Goal: Use online tool/utility: Utilize a website feature to perform a specific function

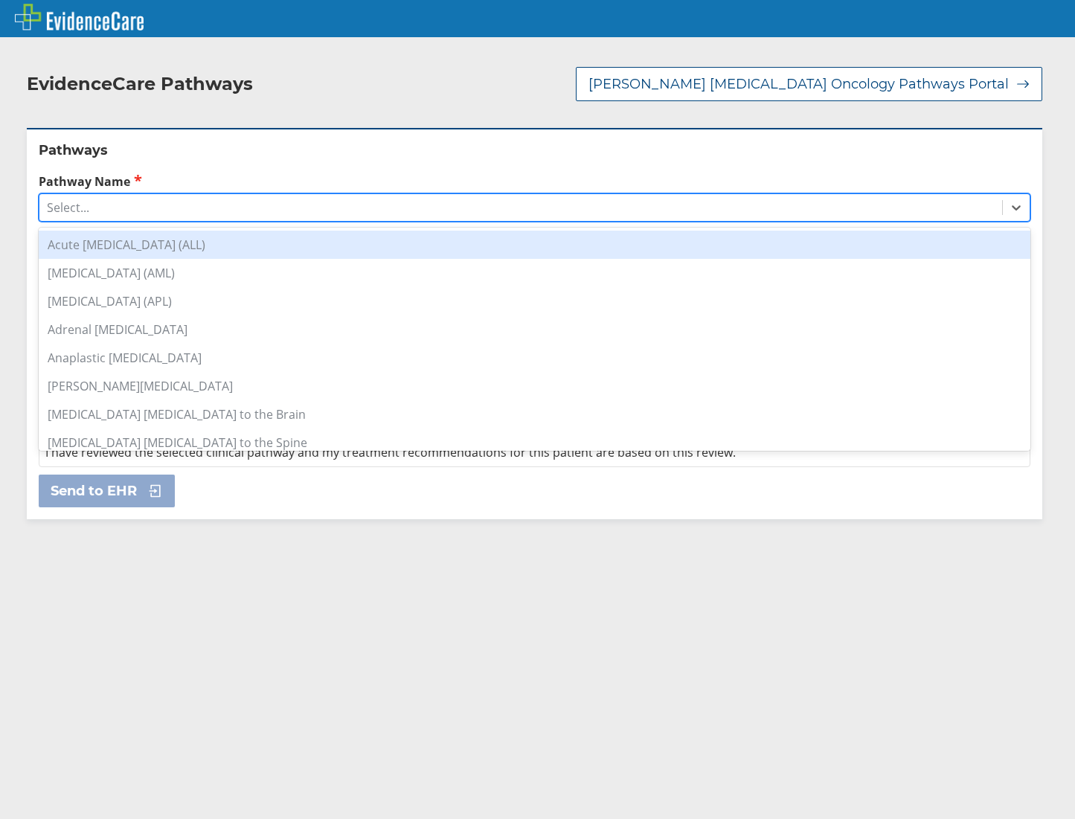
click at [147, 207] on div "Select..." at bounding box center [520, 207] width 962 height 25
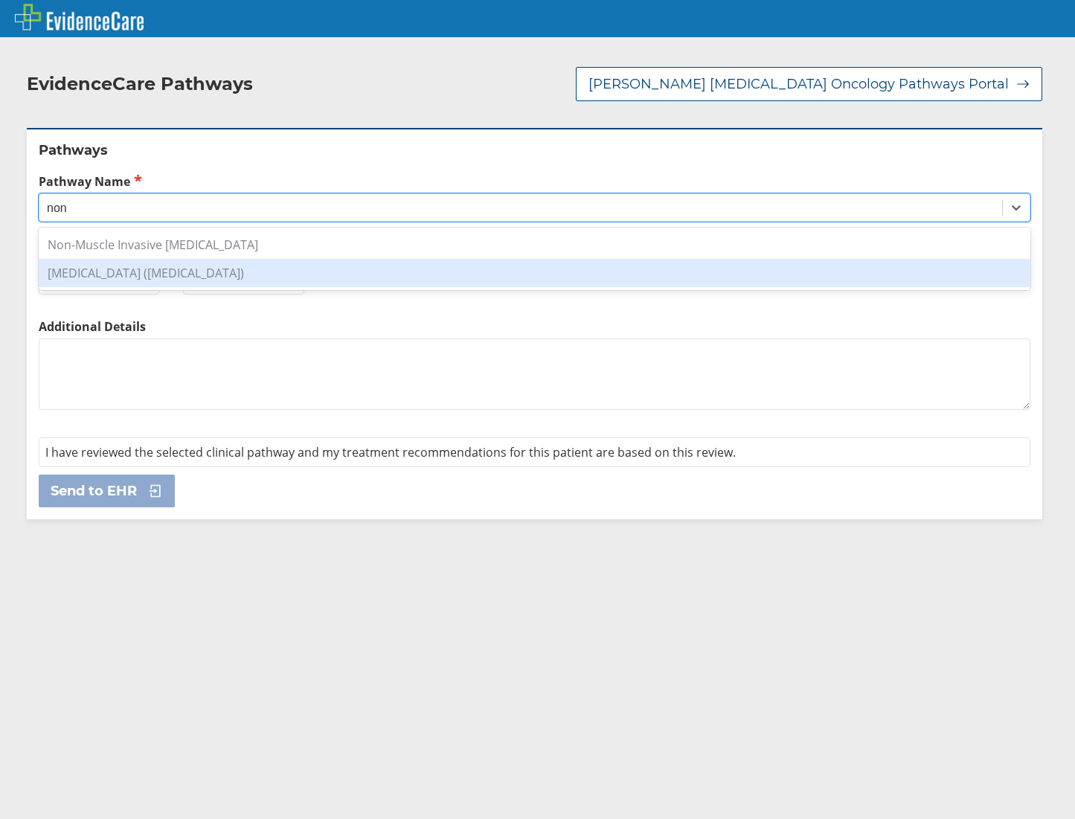
type input "non"
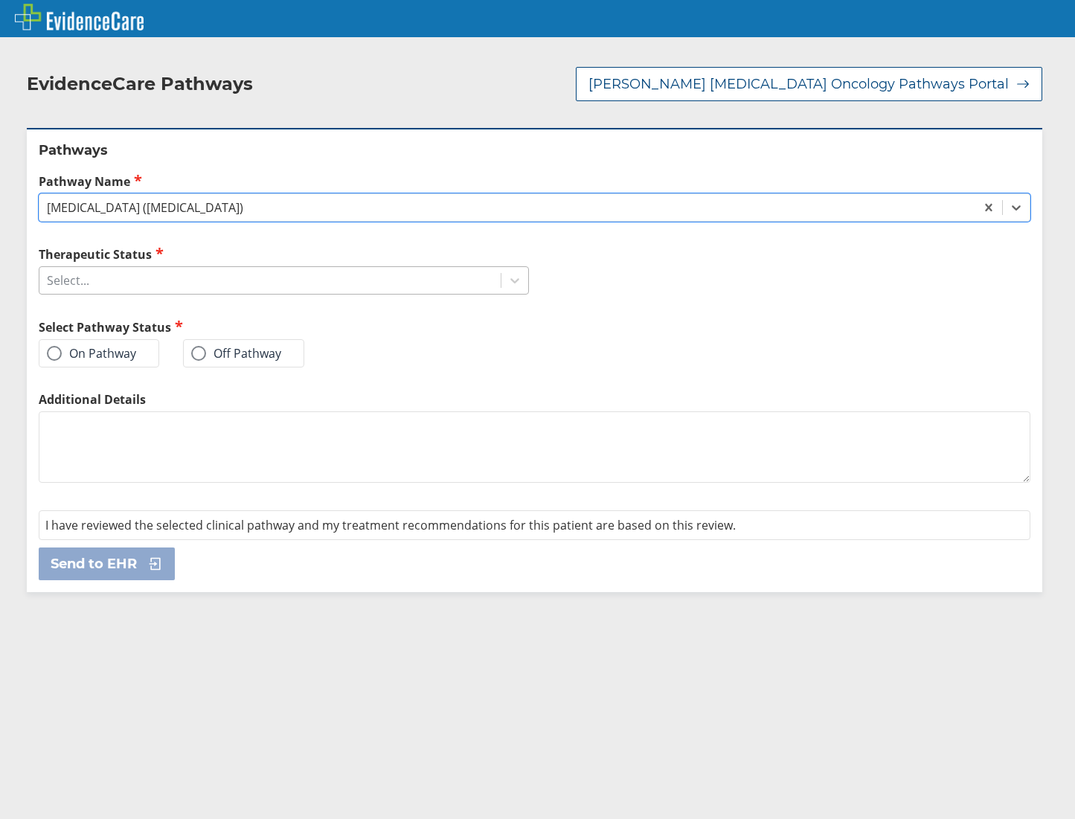
click at [126, 286] on div "Select..." at bounding box center [269, 280] width 461 height 25
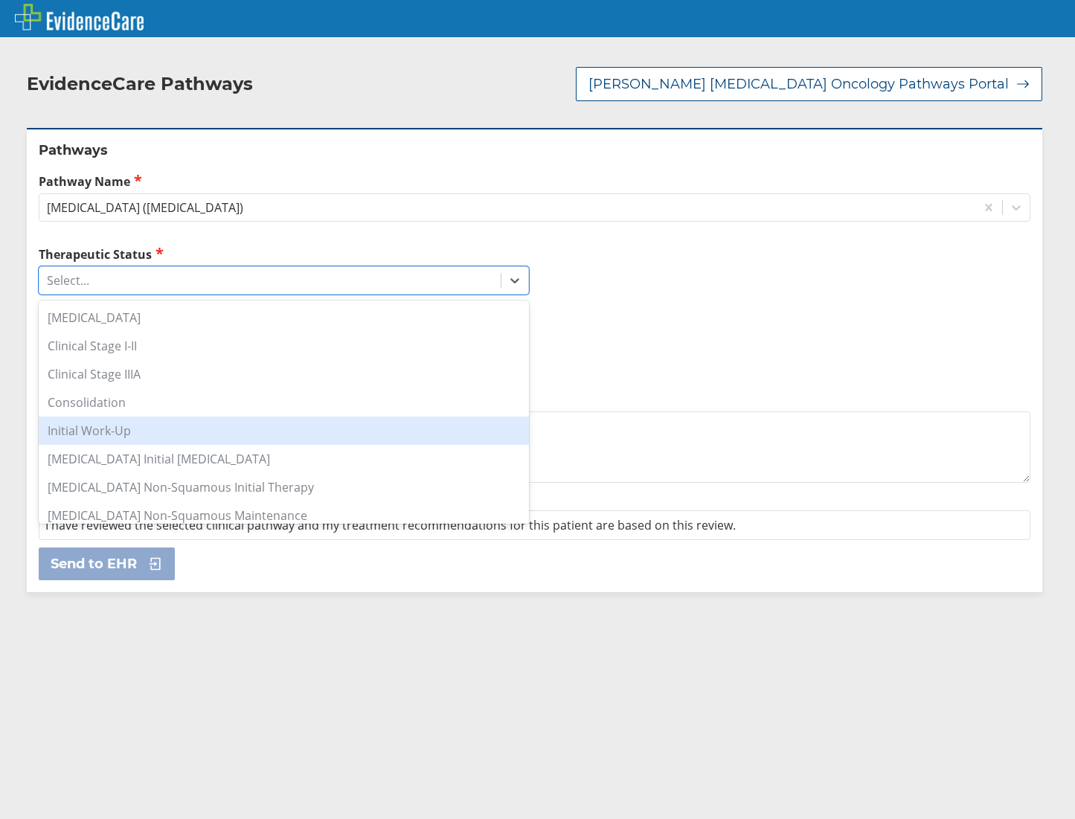
scroll to position [99, 0]
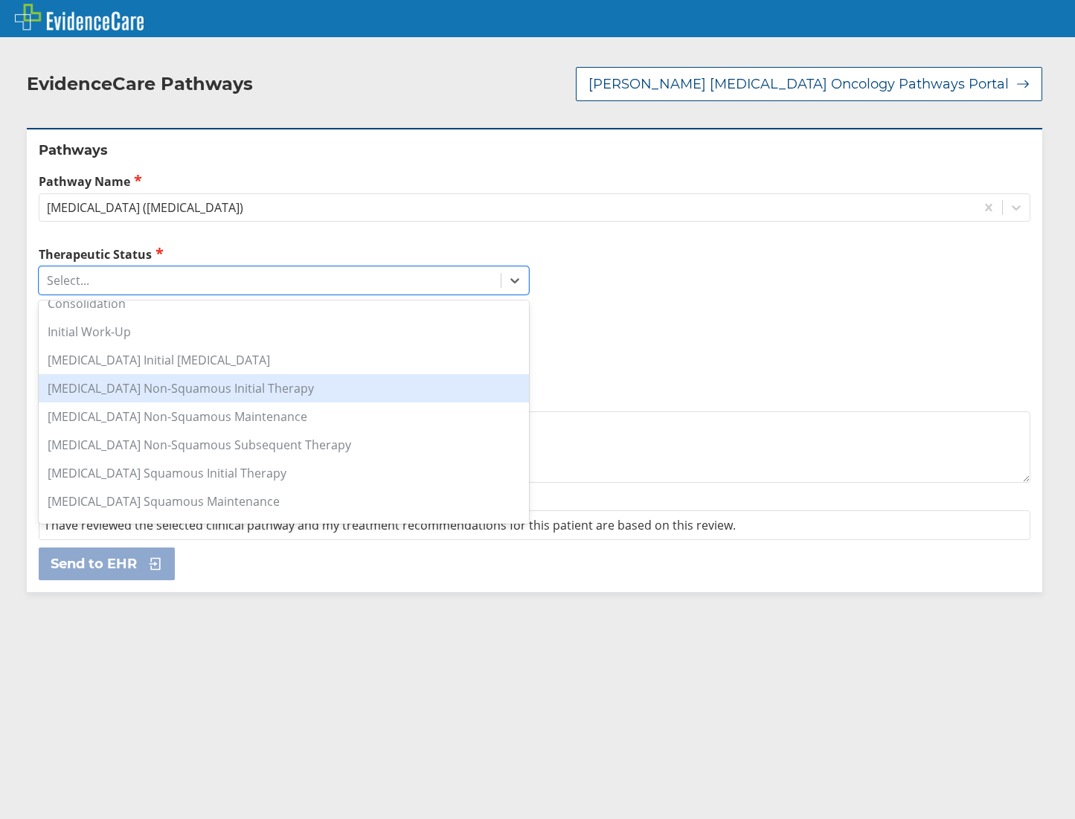
click at [242, 393] on div "[MEDICAL_DATA] Non-Squamous Initial Therapy" at bounding box center [284, 388] width 490 height 28
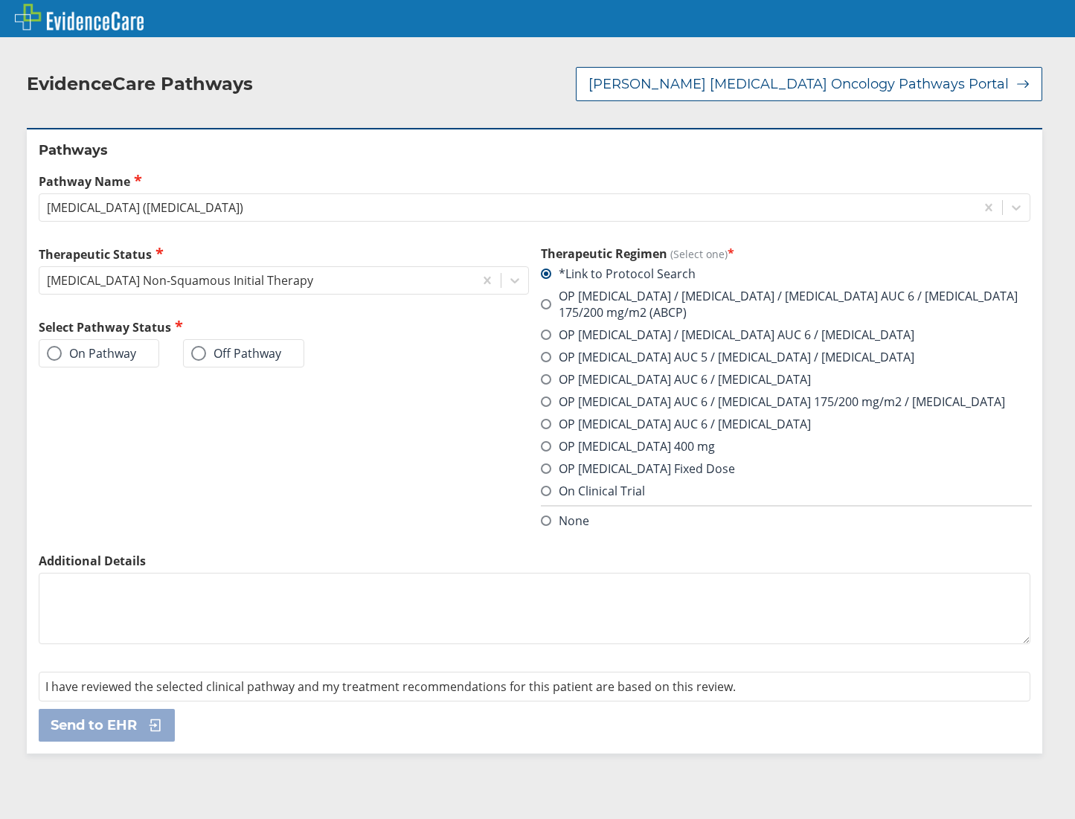
click at [79, 351] on label "On Pathway" at bounding box center [91, 353] width 89 height 15
click at [0, 0] on input "On Pathway" at bounding box center [0, 0] width 0 height 0
click at [788, 402] on label "OP [MEDICAL_DATA] AUC 6 / [MEDICAL_DATA] 175/200 mg/m2 / [MEDICAL_DATA]" at bounding box center [773, 401] width 464 height 16
click at [0, 0] on input "OP [MEDICAL_DATA] AUC 6 / [MEDICAL_DATA] 175/200 mg/m2 / [MEDICAL_DATA]" at bounding box center [0, 0] width 0 height 0
click at [79, 347] on div "On Pathway" at bounding box center [99, 353] width 120 height 28
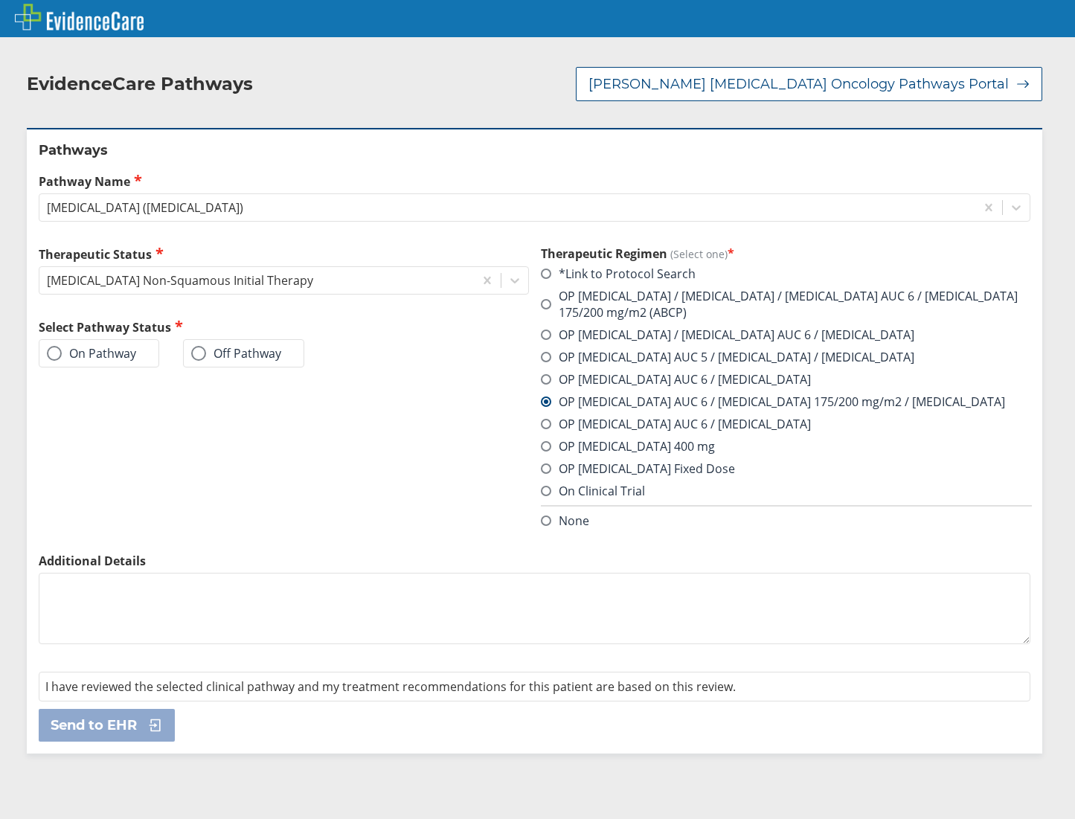
click at [87, 354] on label "On Pathway" at bounding box center [91, 353] width 89 height 15
click at [0, 0] on input "On Pathway" at bounding box center [0, 0] width 0 height 0
click at [117, 730] on span "Send to EHR" at bounding box center [94, 725] width 86 height 18
